Goal: Information Seeking & Learning: Understand process/instructions

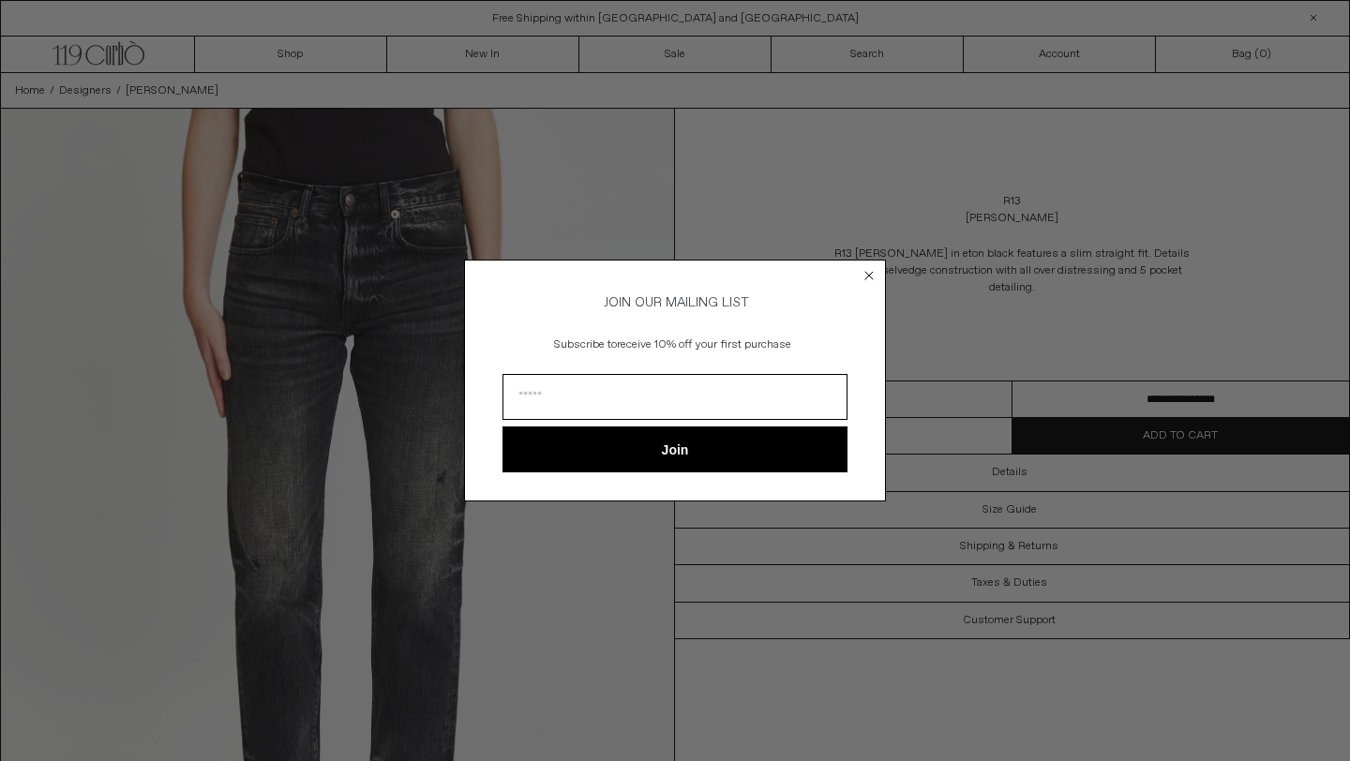
click at [871, 274] on icon "Close dialog" at bounding box center [868, 275] width 7 height 7
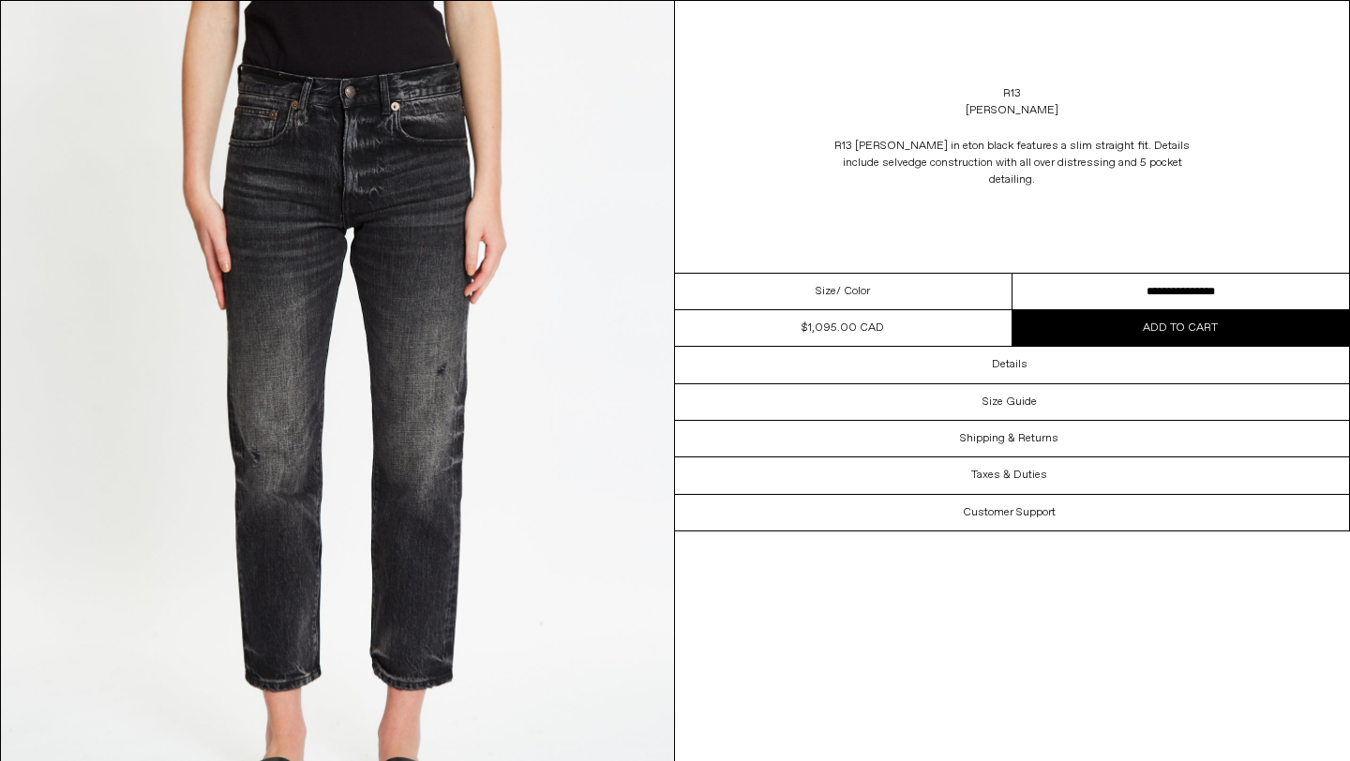
scroll to position [109, 0]
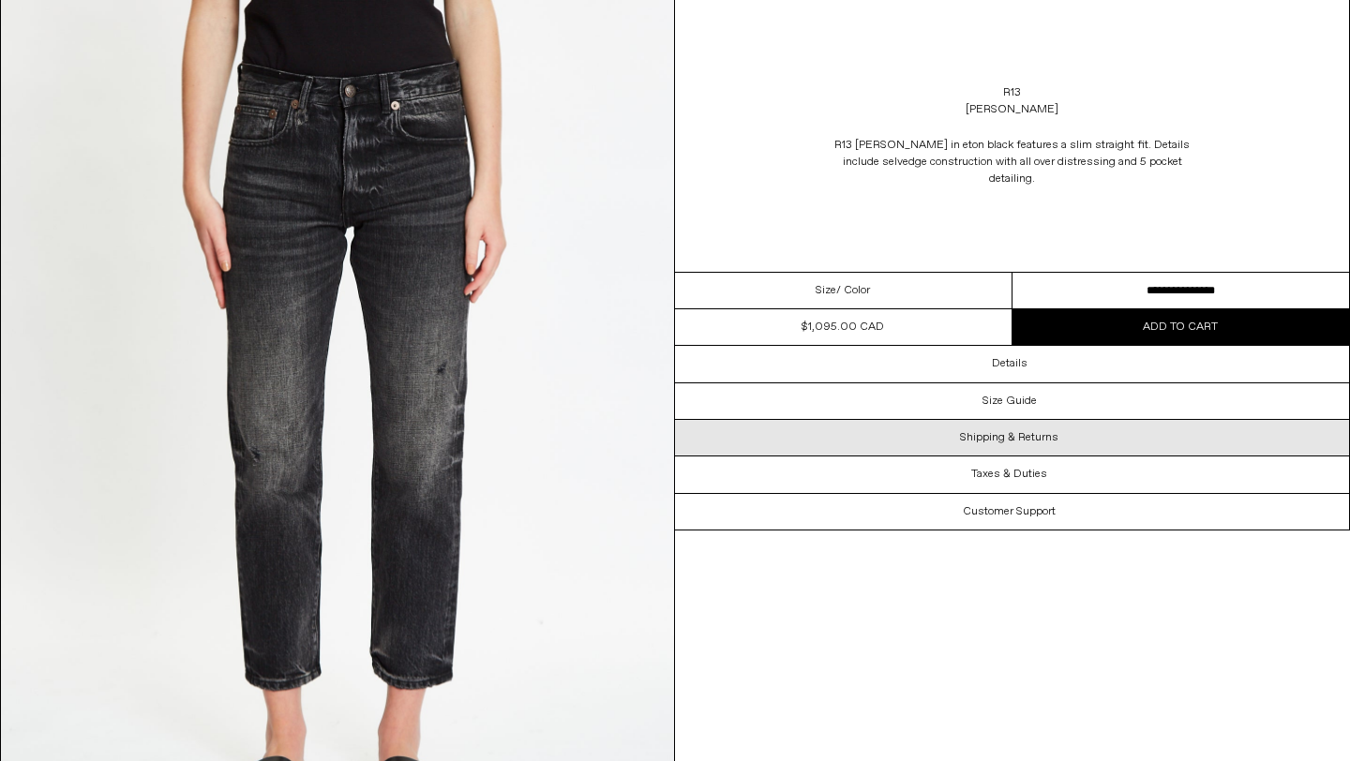
click at [1006, 431] on h3 "Shipping & Returns" at bounding box center [1009, 437] width 98 height 13
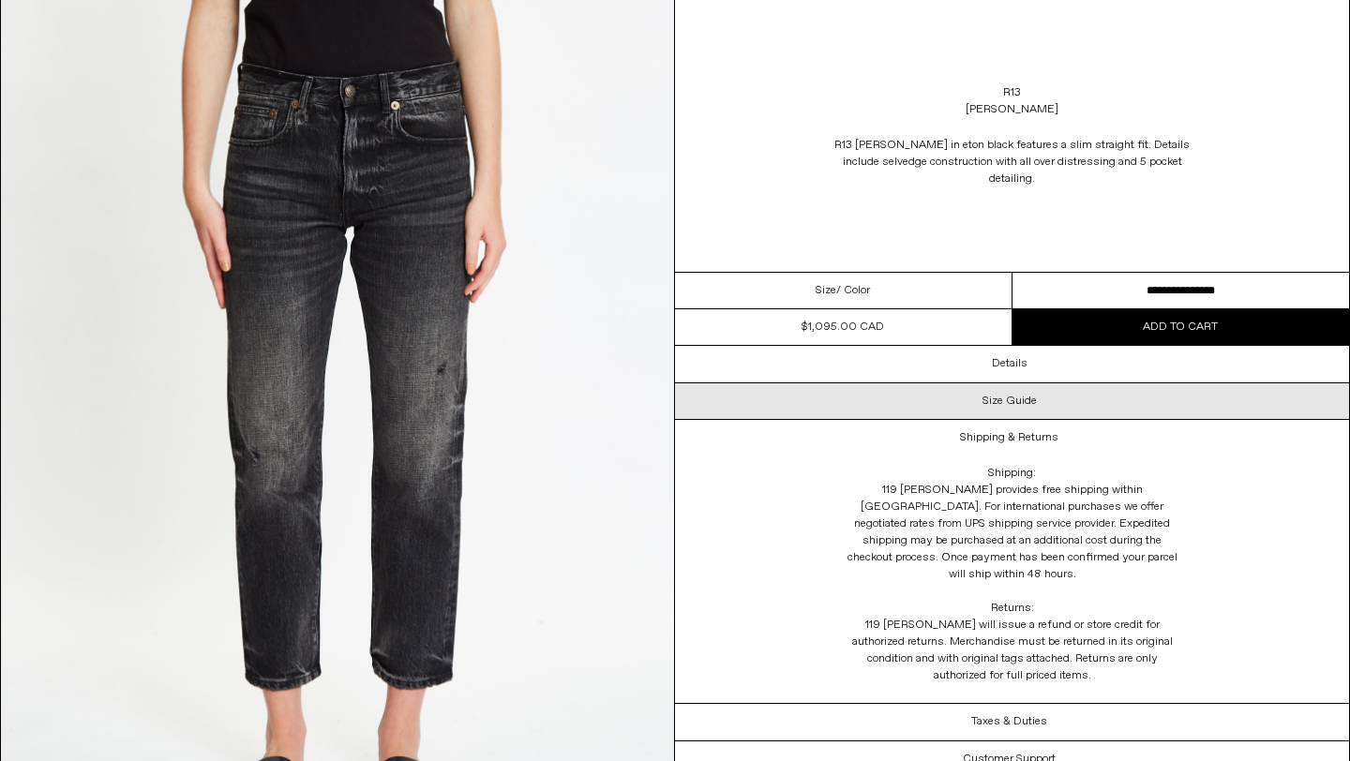
click at [1011, 395] on h3 "Size Guide" at bounding box center [1009, 401] width 54 height 13
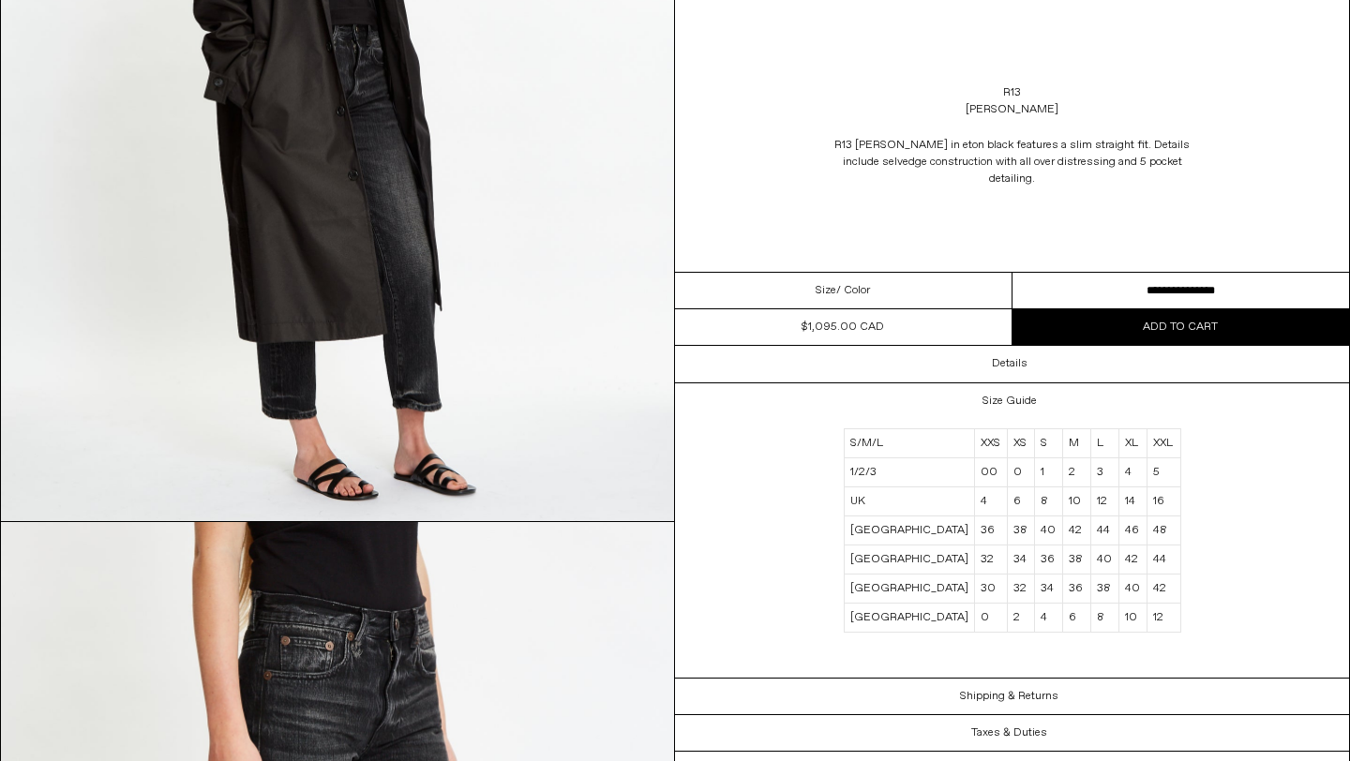
scroll to position [1159, 0]
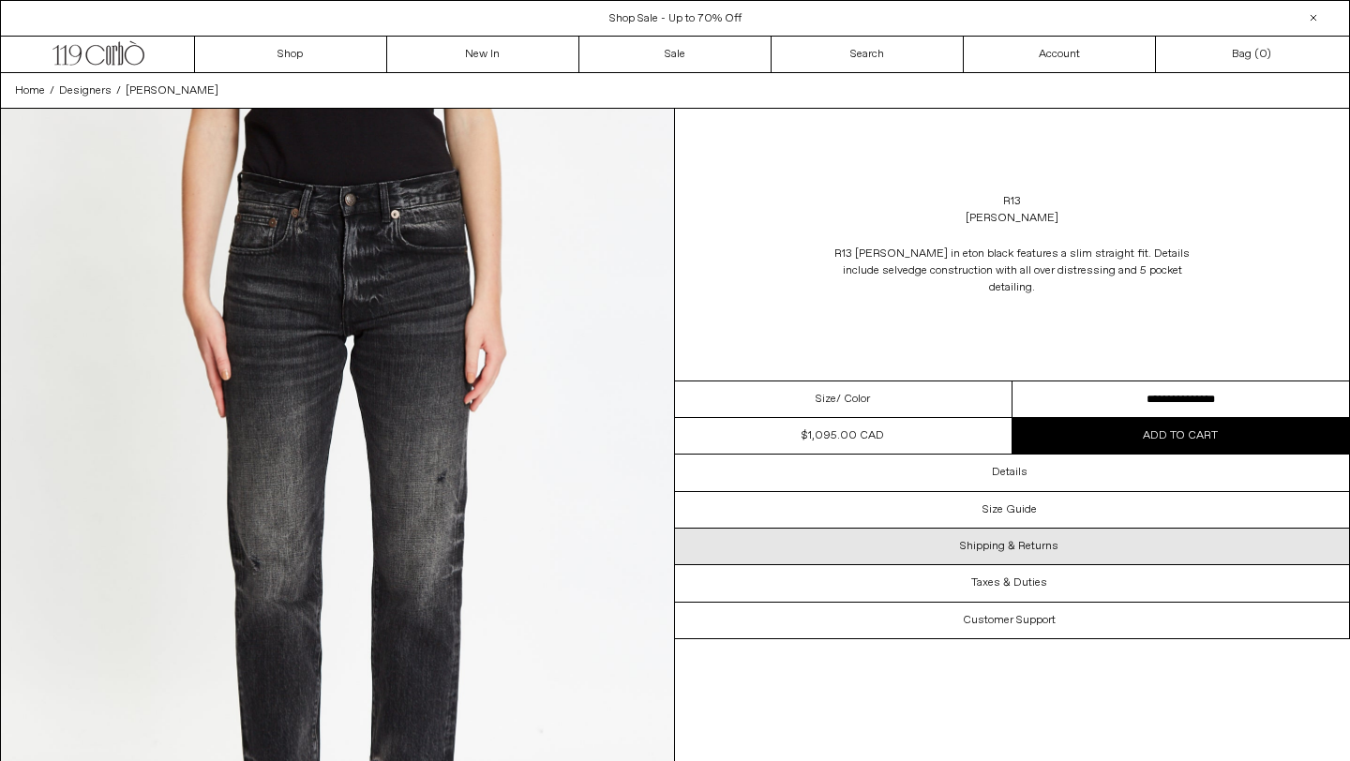
click at [1083, 529] on div "Shipping & Returns" at bounding box center [1012, 547] width 674 height 36
